Goal: Task Accomplishment & Management: Manage account settings

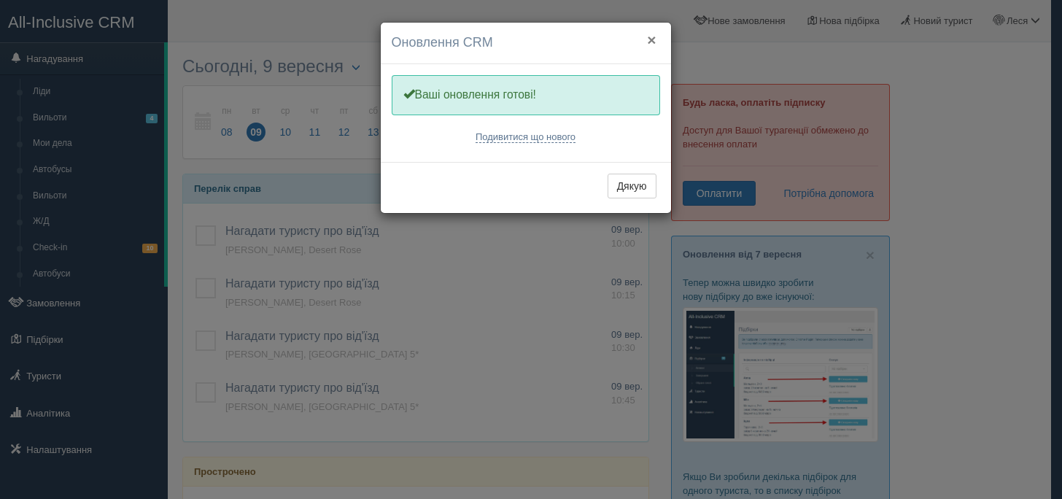
click at [650, 38] on button "×" at bounding box center [651, 39] width 9 height 15
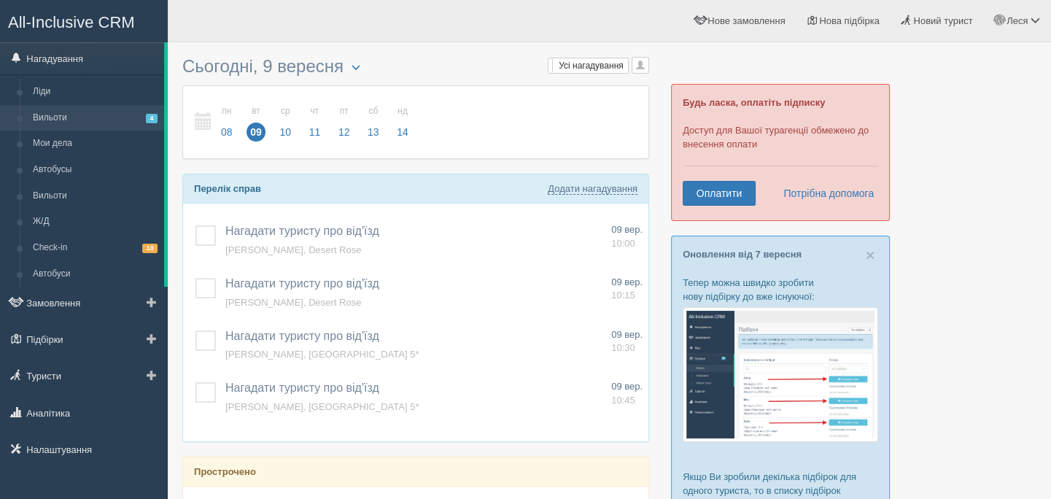
click at [37, 123] on link "Вильоти 4" at bounding box center [95, 118] width 138 height 26
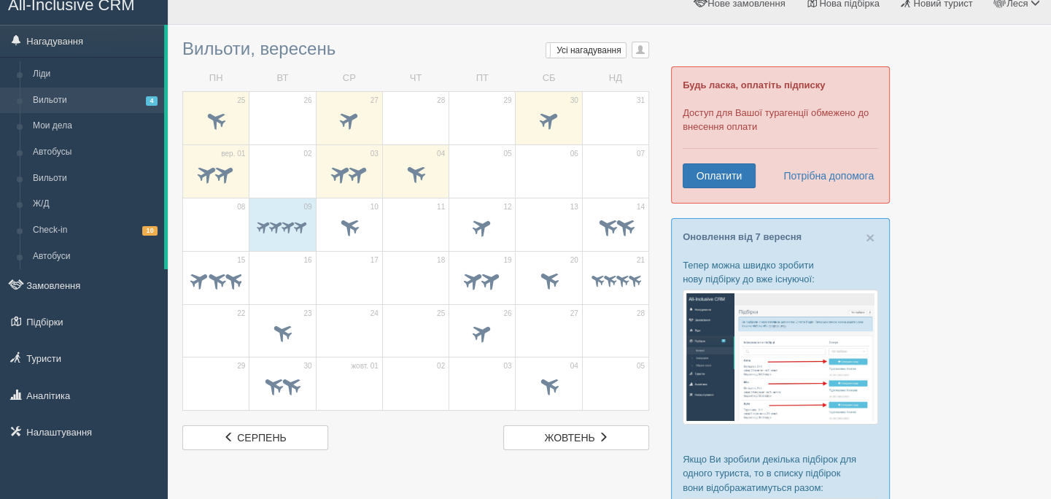
scroll to position [73, 0]
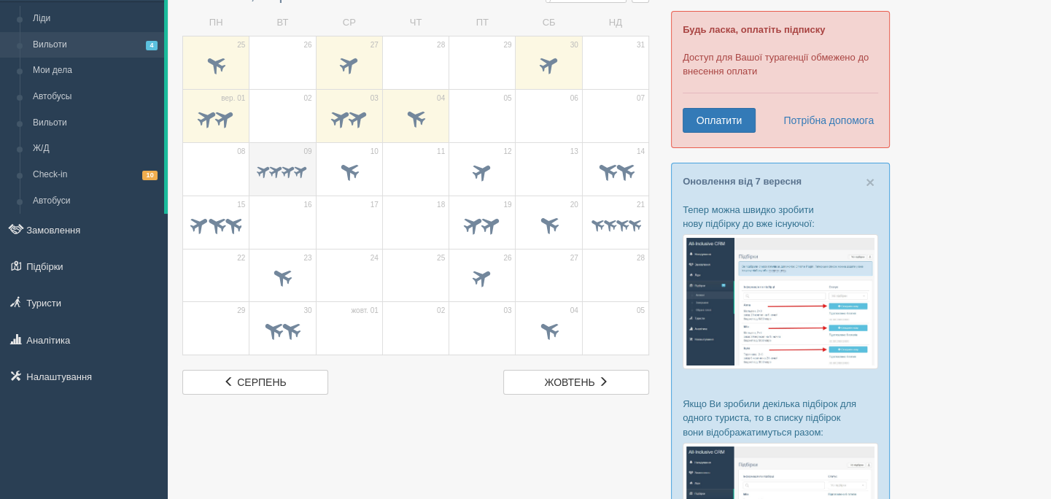
click at [284, 178] on span at bounding box center [288, 170] width 17 height 17
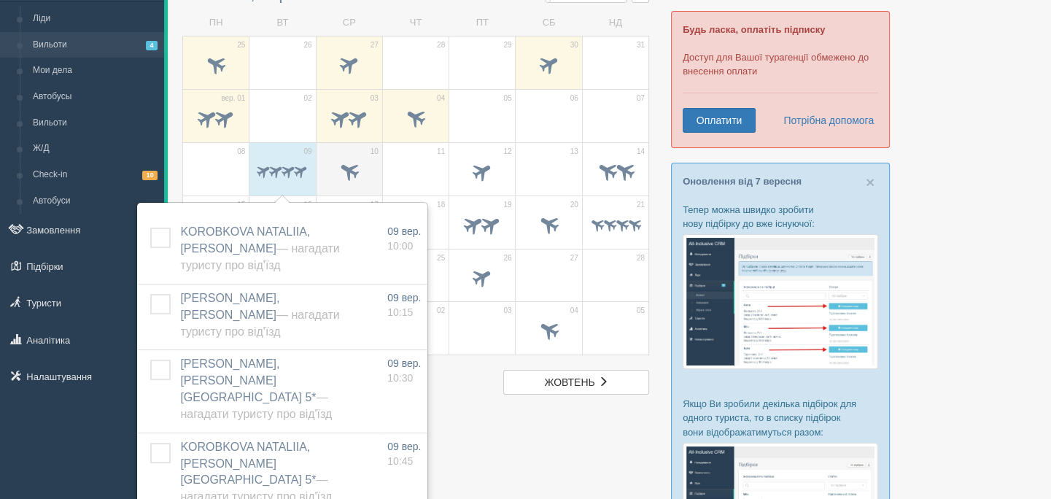
click at [362, 179] on span at bounding box center [349, 172] width 51 height 25
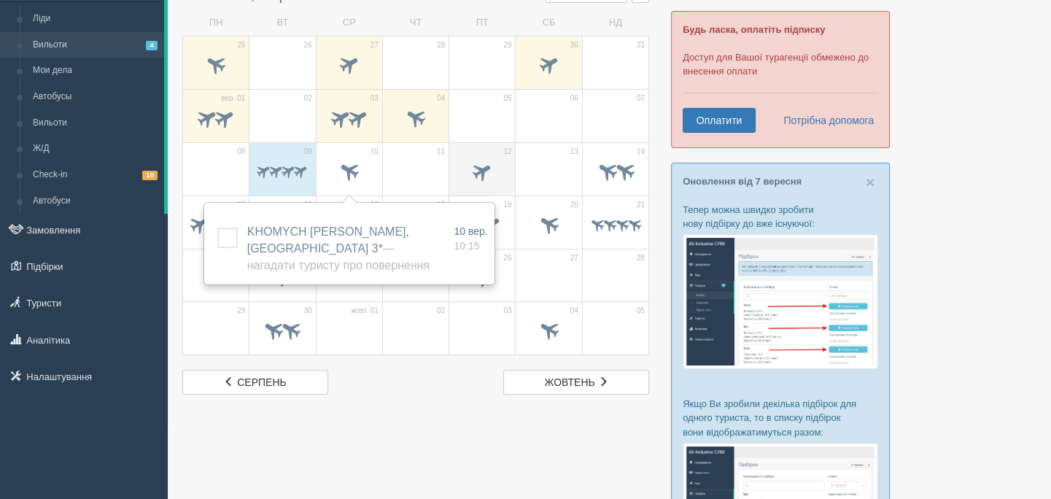
click at [491, 171] on span at bounding box center [483, 170] width 24 height 24
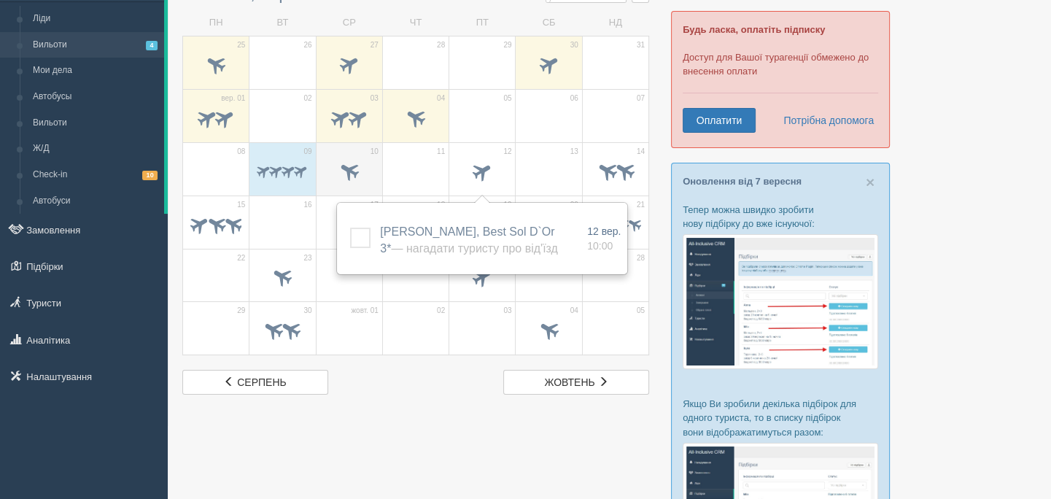
click at [365, 158] on div at bounding box center [349, 173] width 51 height 31
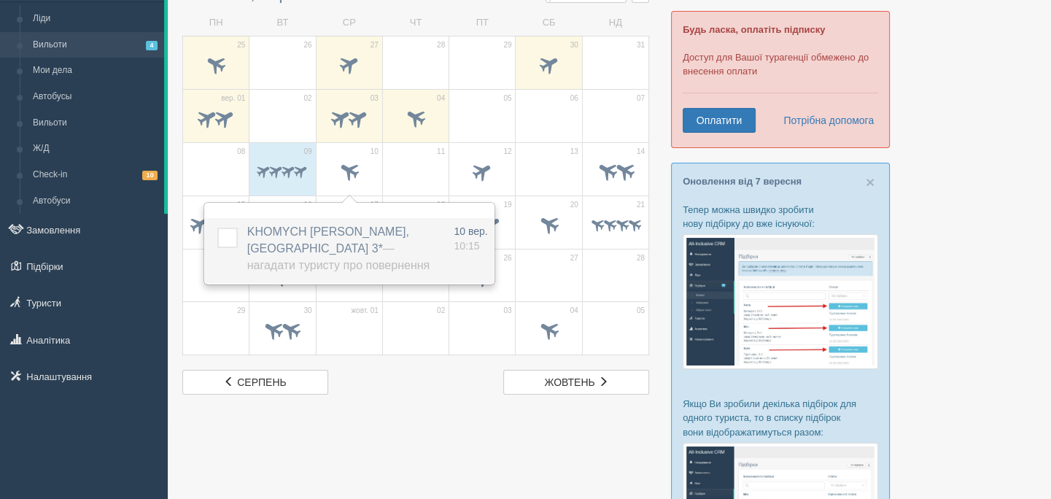
click at [359, 231] on span "KHOMYCH [PERSON_NAME], [GEOGRAPHIC_DATA] 3* — Нагадати туристу про повернення" at bounding box center [338, 248] width 182 height 46
click at [309, 229] on span "KHOMYCH [PERSON_NAME], [GEOGRAPHIC_DATA] 3* — Нагадати туристу про повернення" at bounding box center [338, 248] width 182 height 46
click at [255, 237] on span "KHOMYCH [PERSON_NAME], [GEOGRAPHIC_DATA] 3* — Нагадати туристу про повернення" at bounding box center [338, 248] width 182 height 46
click at [270, 253] on span "KHOMYCH [PERSON_NAME], [GEOGRAPHIC_DATA] 3* — Нагадати туристу про повернення" at bounding box center [338, 248] width 182 height 46
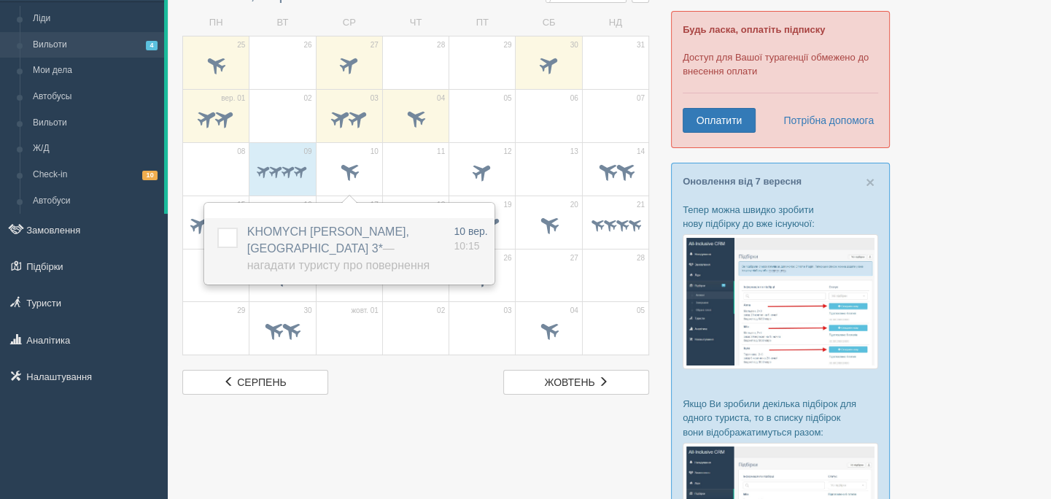
click at [271, 252] on span "KHOMYCH [PERSON_NAME], [GEOGRAPHIC_DATA] 3* — Нагадати туристу про повернення" at bounding box center [338, 248] width 182 height 46
click at [476, 233] on span "10 вер." at bounding box center [471, 231] width 34 height 12
type input "[DATE] 10:15"
select select "10"
select select "15"
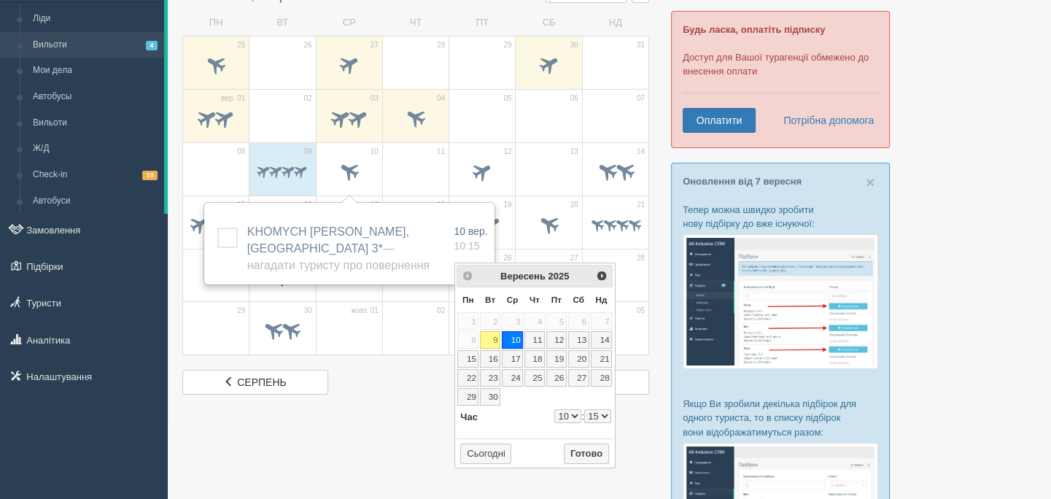
click at [514, 341] on link "10" at bounding box center [512, 340] width 21 height 18
select select "10"
select select "15"
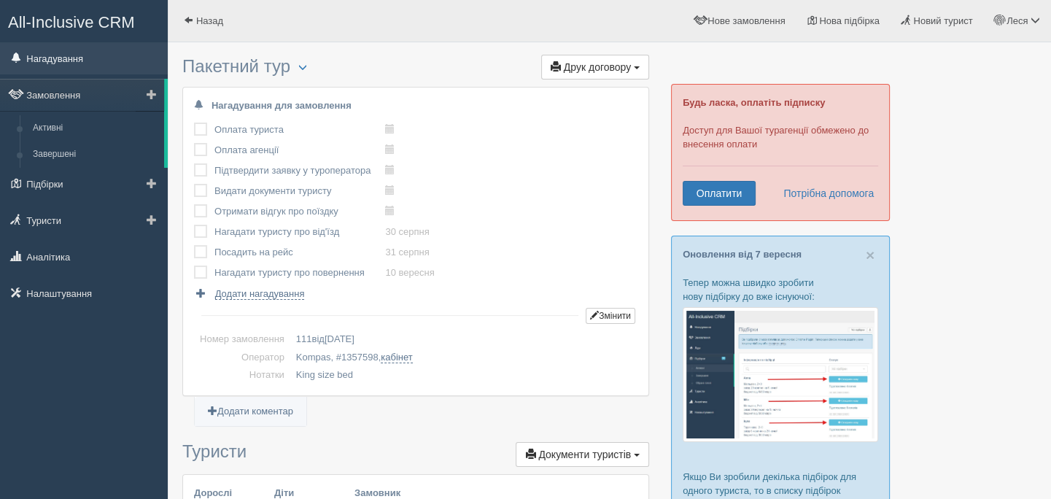
click at [32, 55] on link "Нагадування" at bounding box center [84, 58] width 168 height 32
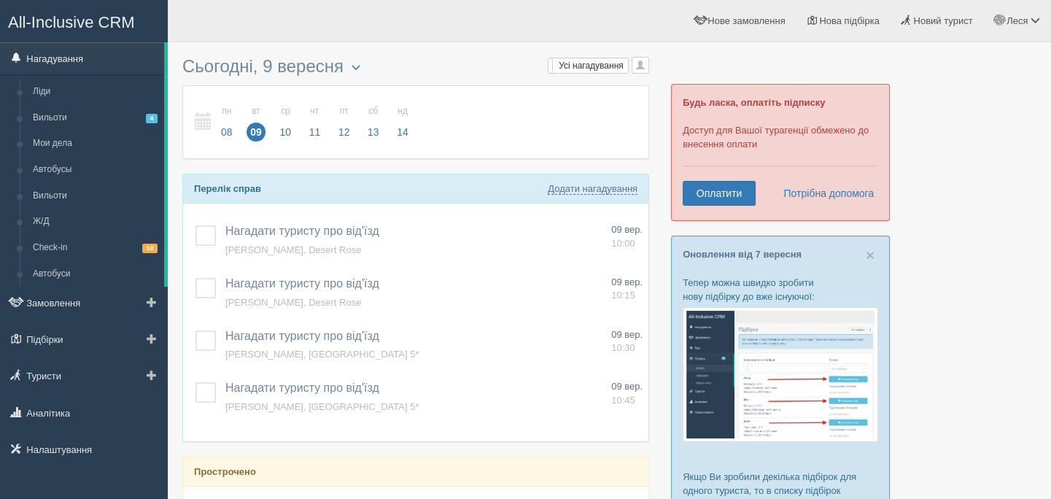
click at [63, 51] on link "Нагадування" at bounding box center [82, 58] width 164 height 32
